Goal: Communication & Community: Participate in discussion

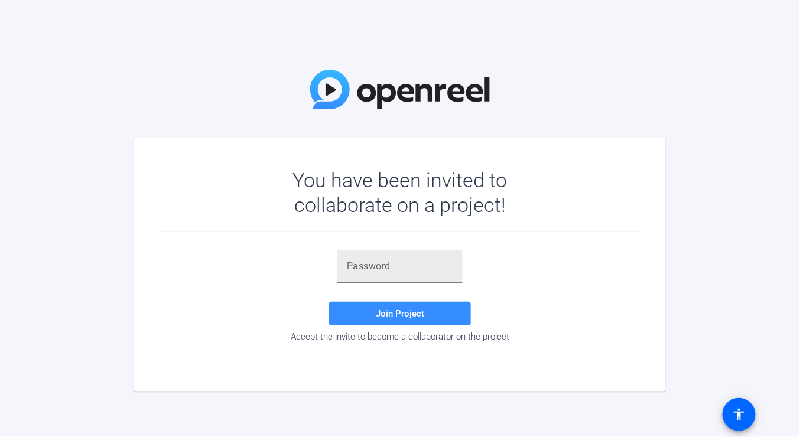
click at [369, 266] on input "text" at bounding box center [400, 266] width 106 height 14
paste input "0e}PI-"
type input "0e}PI-"
click at [422, 317] on span "Join Project" at bounding box center [400, 313] width 48 height 11
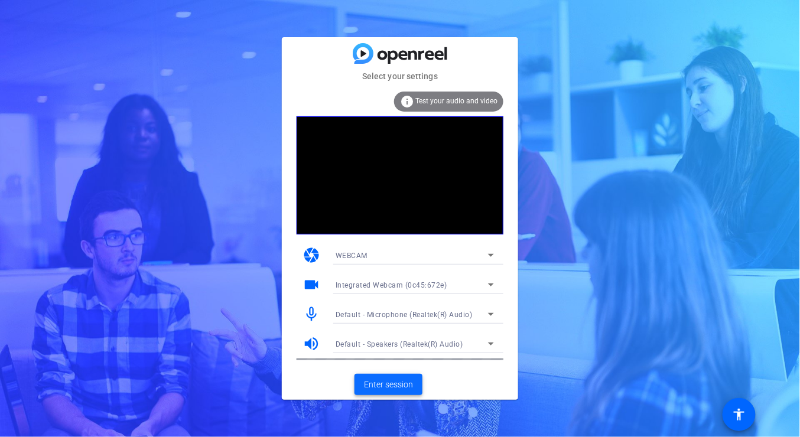
click at [398, 382] on span "Enter session" at bounding box center [388, 385] width 49 height 12
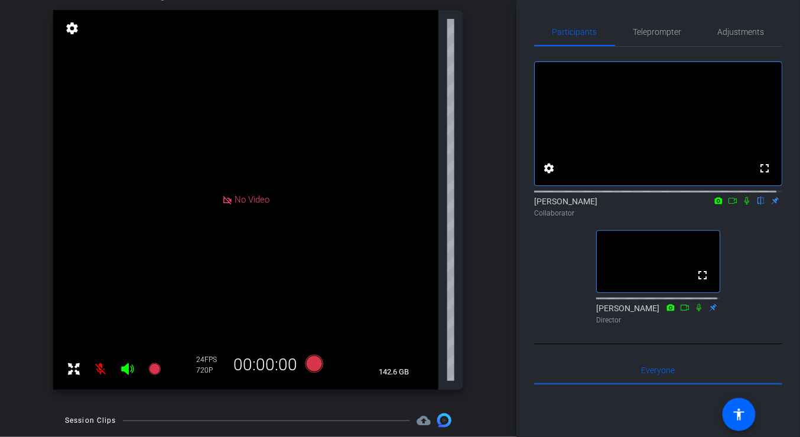
scroll to position [63, 0]
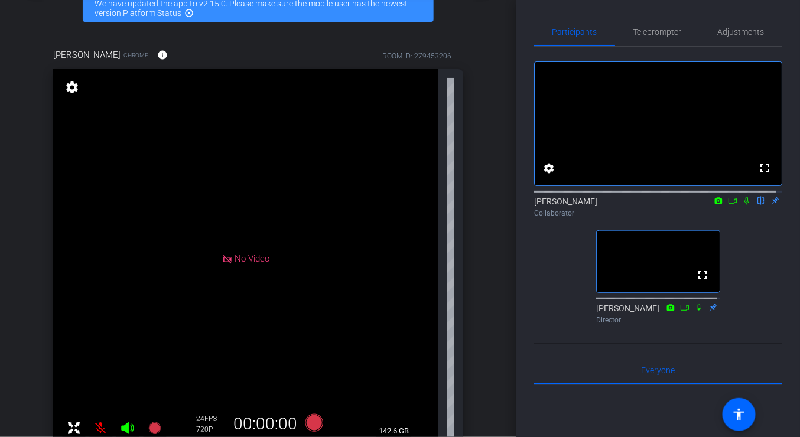
click at [742, 205] on icon at bounding box center [746, 201] width 9 height 8
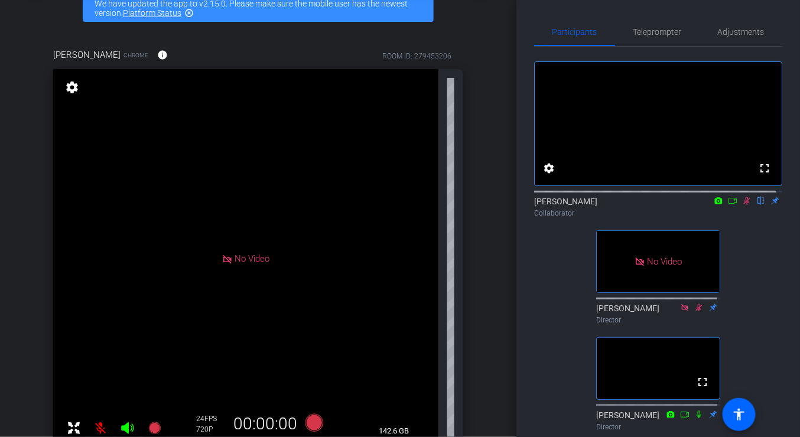
click at [744, 218] on div "[PERSON_NAME] flip Collaborator" at bounding box center [658, 207] width 248 height 23
click at [742, 205] on icon at bounding box center [746, 201] width 9 height 8
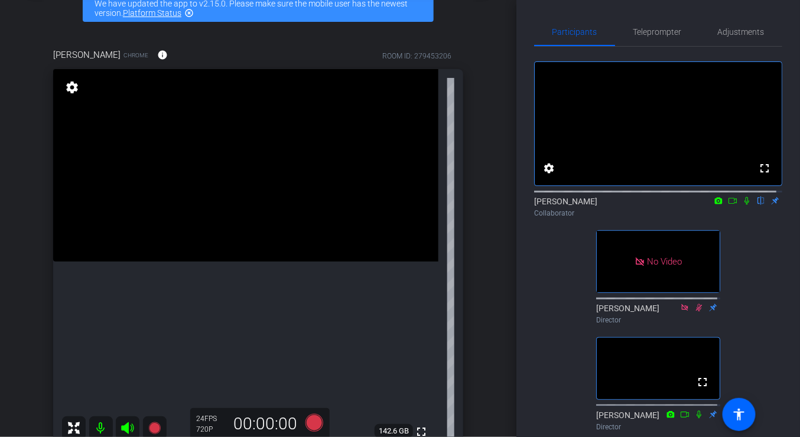
click at [742, 205] on icon at bounding box center [746, 201] width 9 height 8
click at [728, 204] on icon at bounding box center [732, 201] width 8 height 6
click at [758, 205] on icon at bounding box center [760, 201] width 5 height 8
click at [758, 205] on icon at bounding box center [761, 201] width 6 height 8
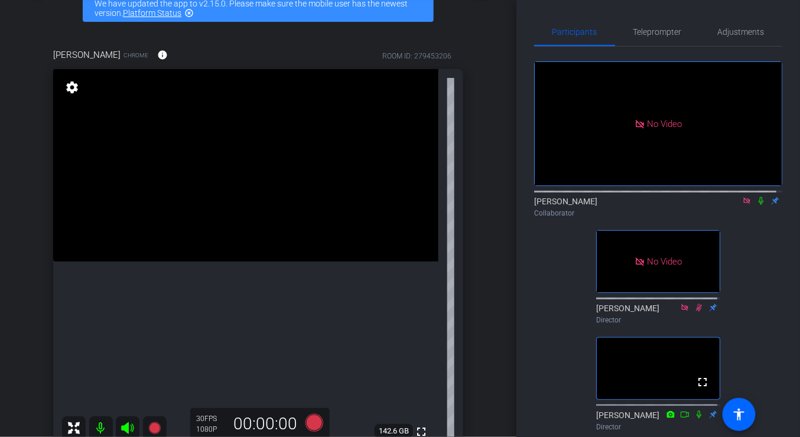
click at [743, 204] on icon at bounding box center [746, 200] width 6 height 6
click at [728, 205] on icon at bounding box center [732, 201] width 9 height 8
click at [758, 205] on icon at bounding box center [760, 201] width 5 height 8
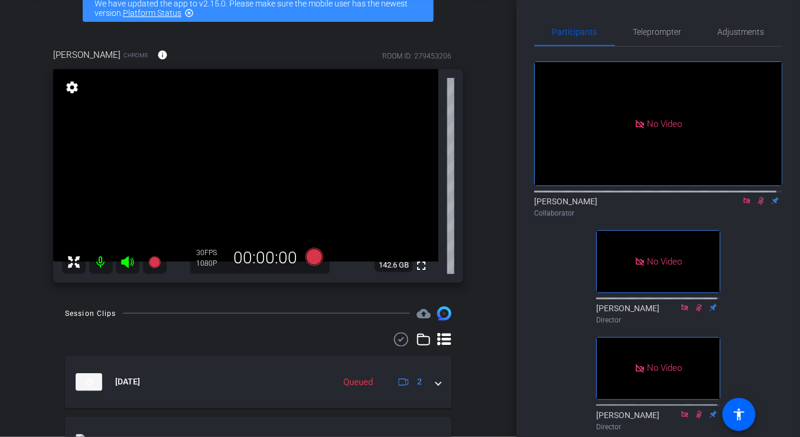
click at [756, 205] on icon at bounding box center [760, 201] width 9 height 8
click at [745, 205] on icon at bounding box center [746, 201] width 9 height 8
click at [415, 265] on mat-icon "fullscreen" at bounding box center [421, 266] width 14 height 14
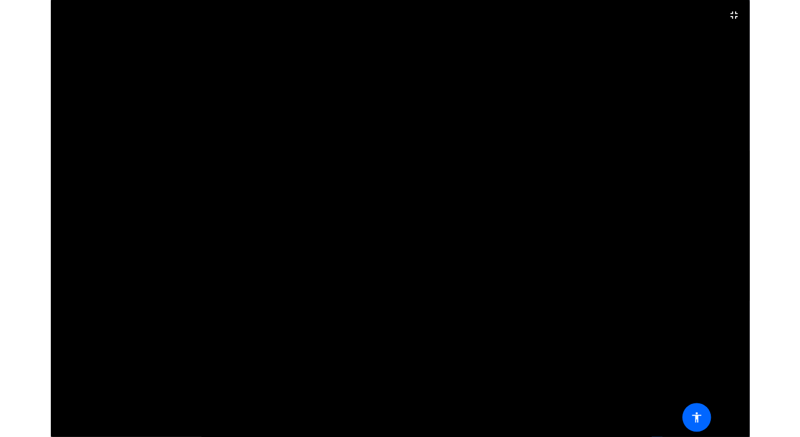
scroll to position [1264, 0]
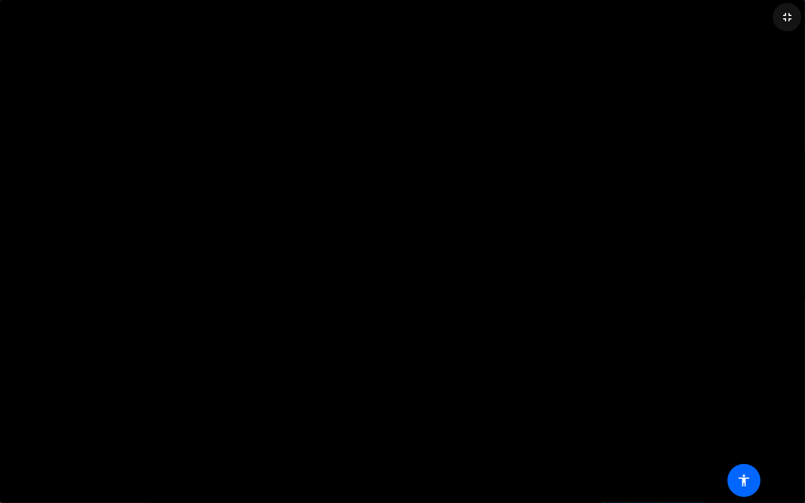
click at [786, 15] on mat-icon "fullscreen_exit" at bounding box center [787, 17] width 14 height 14
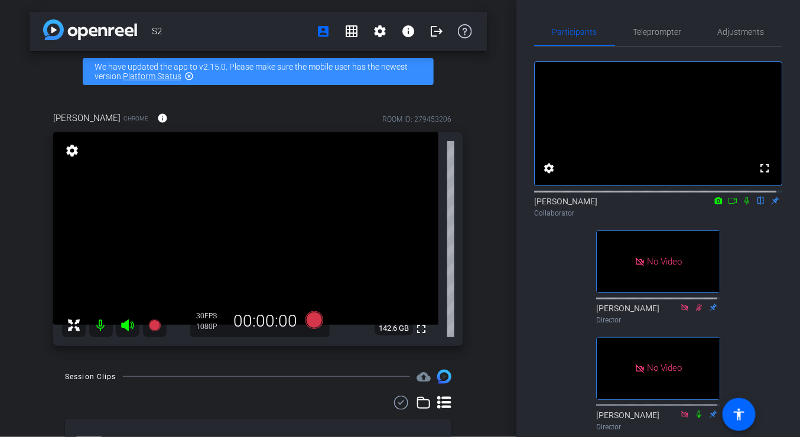
click at [730, 205] on icon at bounding box center [732, 201] width 9 height 8
click at [756, 205] on icon at bounding box center [760, 201] width 9 height 8
click at [753, 216] on div "[PERSON_NAME] Collaborator" at bounding box center [658, 207] width 248 height 23
click at [758, 205] on icon at bounding box center [761, 201] width 6 height 8
click at [743, 205] on icon at bounding box center [746, 201] width 9 height 8
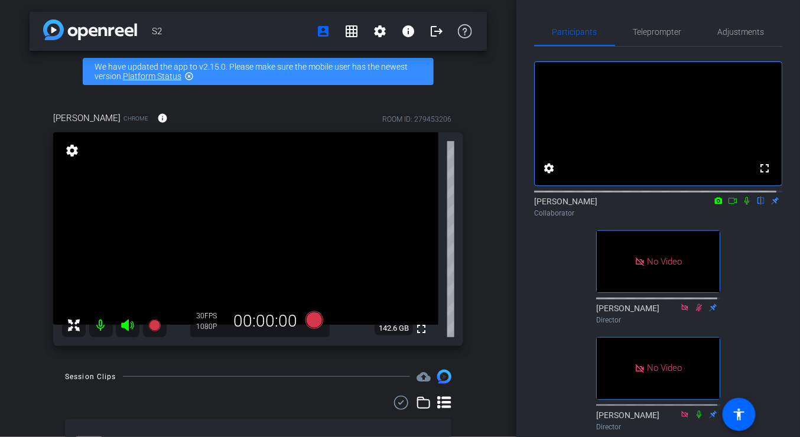
click at [728, 205] on icon at bounding box center [732, 201] width 9 height 8
click at [756, 205] on icon at bounding box center [760, 201] width 9 height 8
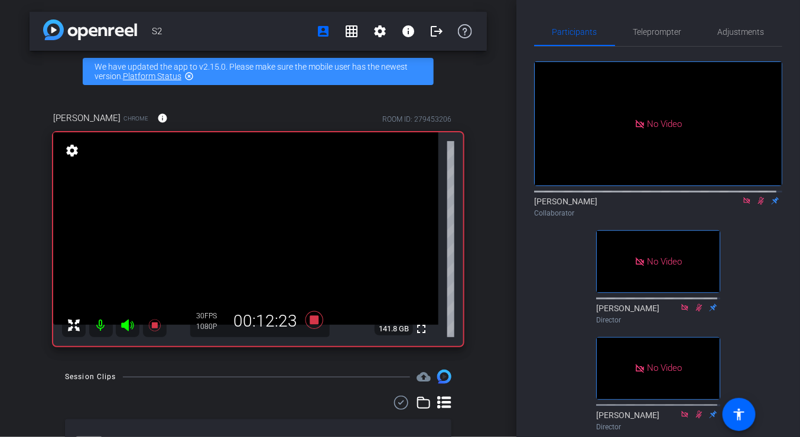
click at [758, 205] on icon at bounding box center [760, 201] width 9 height 8
click at [756, 205] on icon at bounding box center [760, 201] width 9 height 8
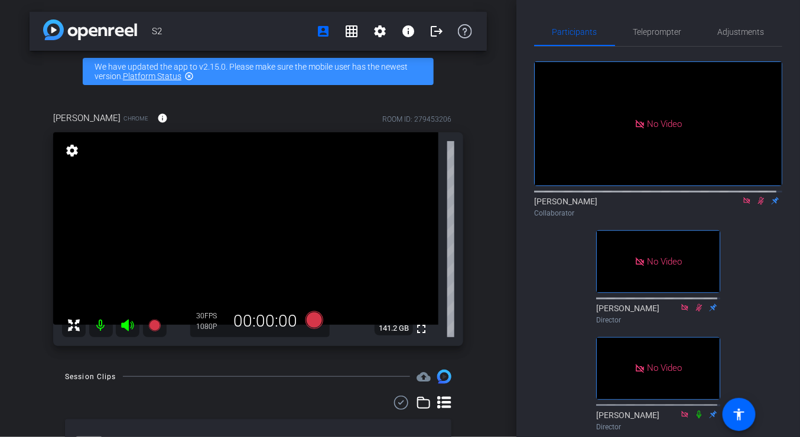
click at [757, 205] on icon at bounding box center [760, 201] width 9 height 8
click at [742, 205] on icon at bounding box center [746, 201] width 9 height 8
click at [728, 205] on icon at bounding box center [732, 201] width 9 height 8
click at [756, 205] on icon at bounding box center [760, 201] width 9 height 8
click at [758, 205] on icon at bounding box center [761, 201] width 6 height 8
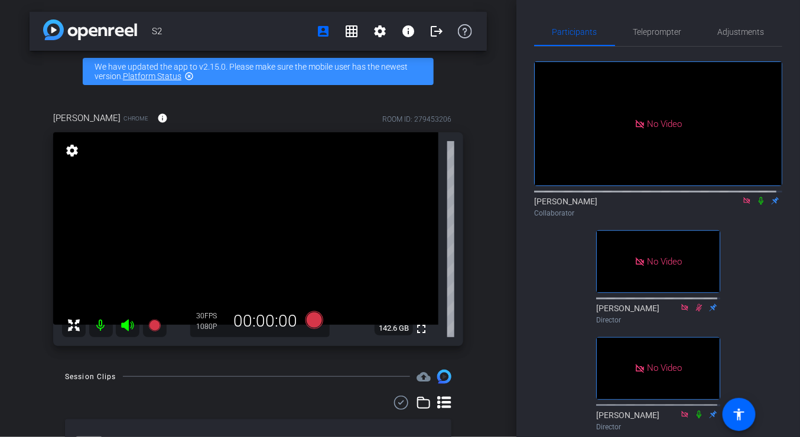
click at [742, 205] on icon at bounding box center [746, 201] width 9 height 8
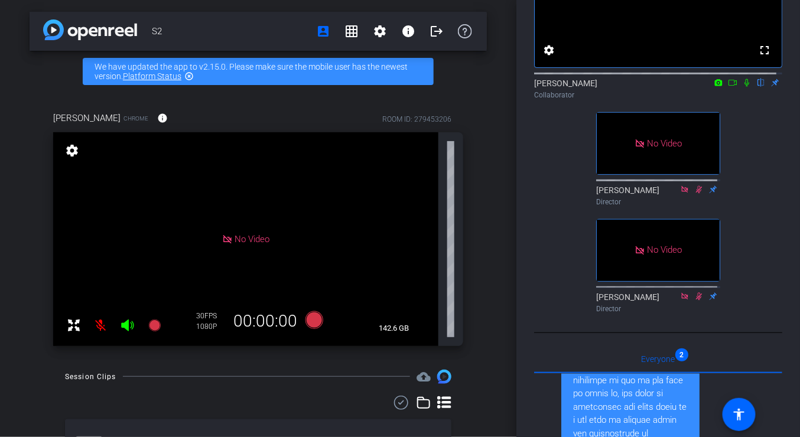
scroll to position [59, 0]
